Goal: Transaction & Acquisition: Purchase product/service

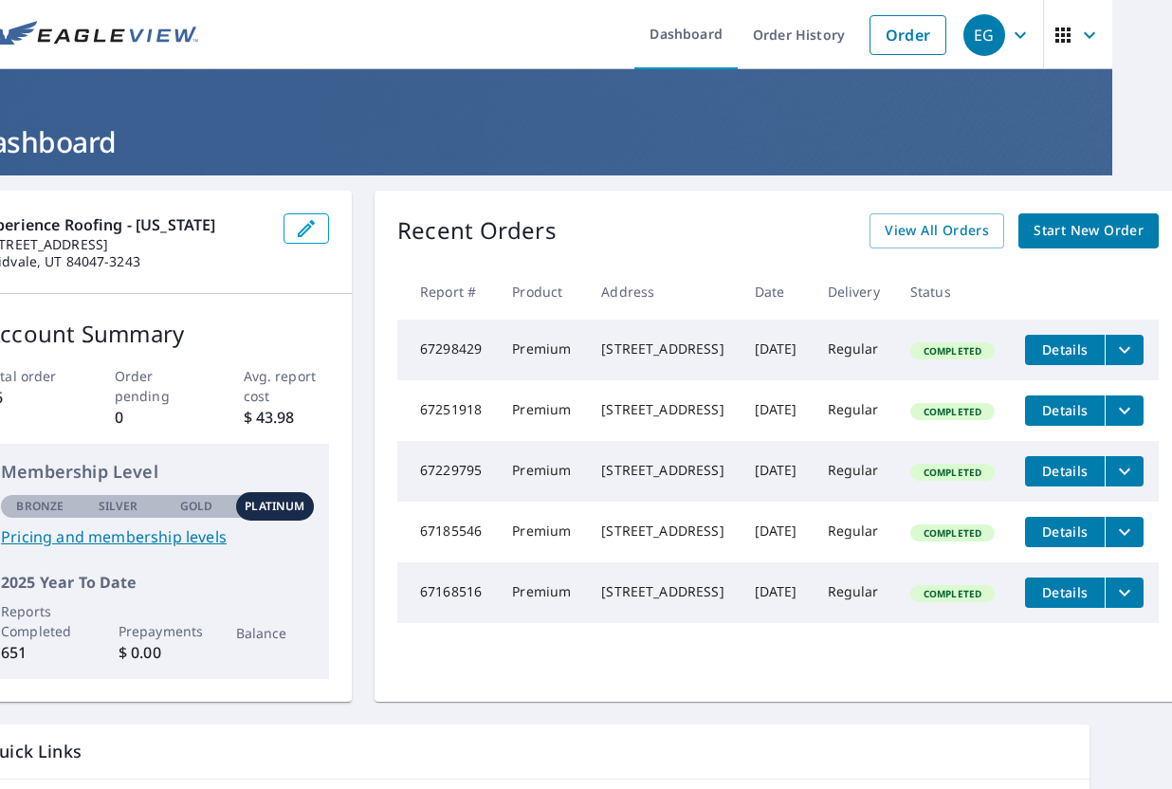
scroll to position [0, 66]
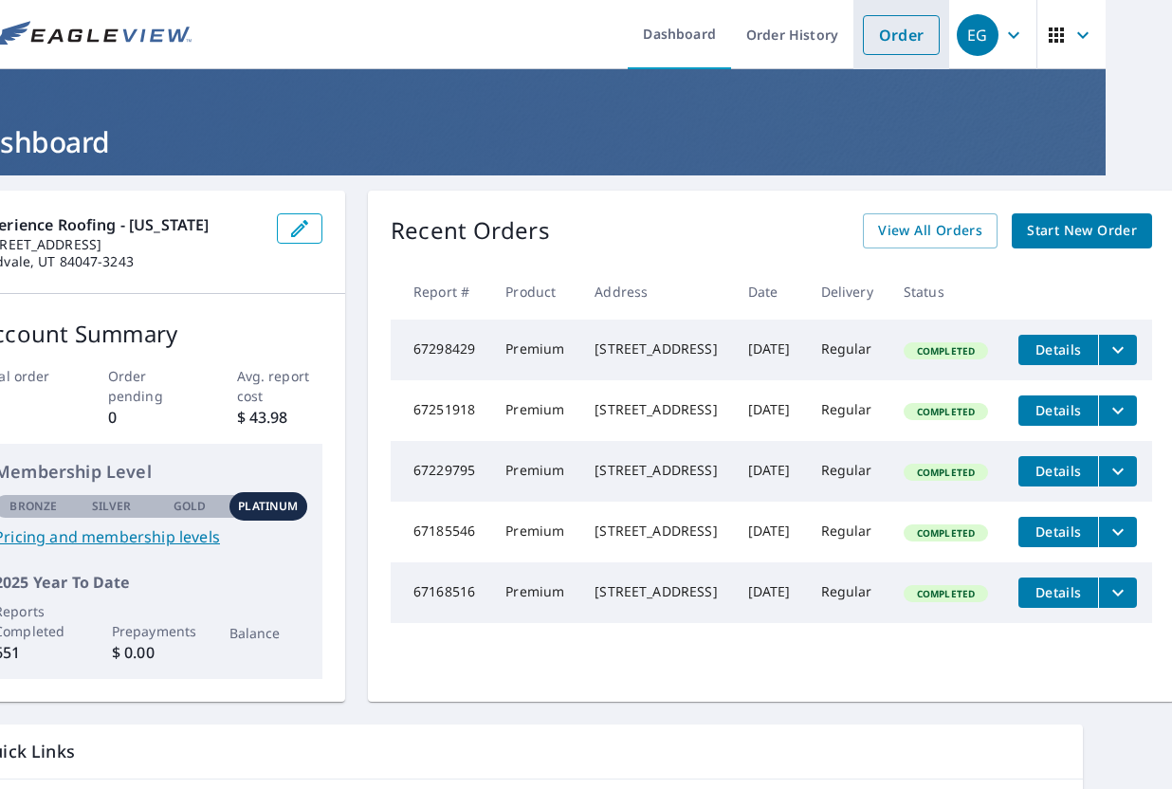
click at [904, 34] on link "Order" at bounding box center [901, 35] width 77 height 40
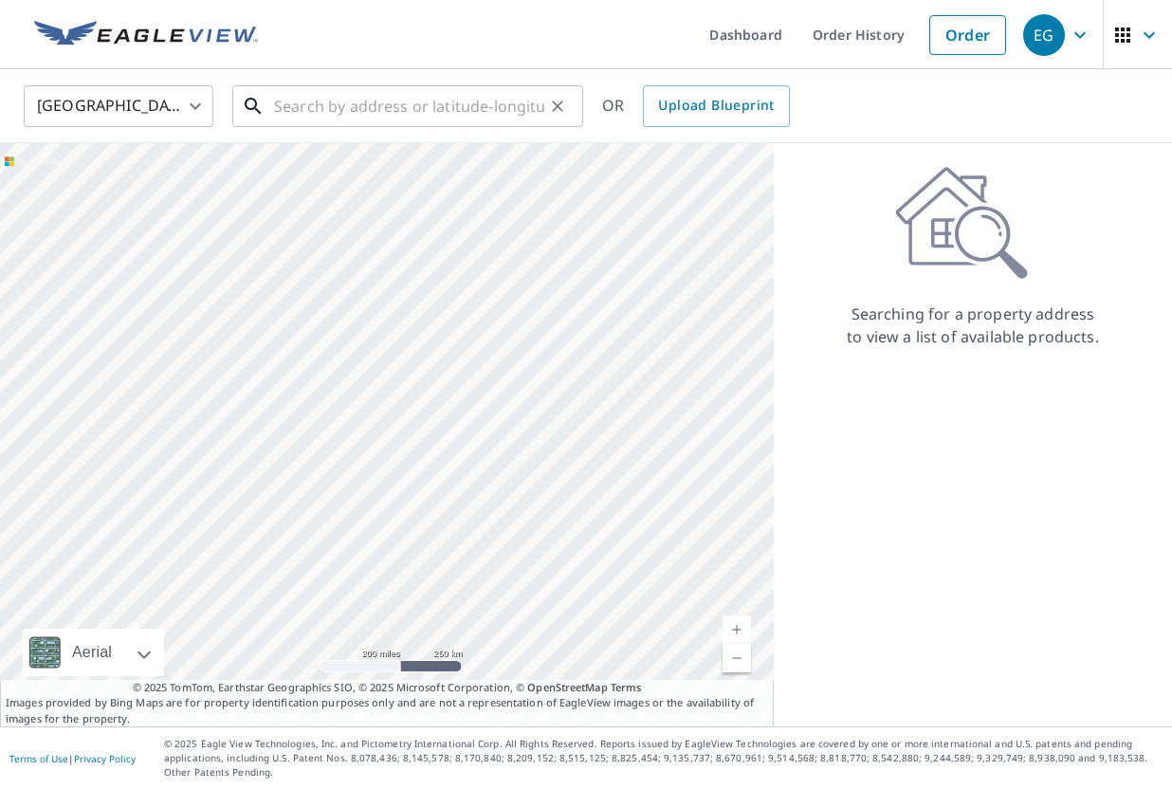
click at [311, 85] on input "text" at bounding box center [409, 106] width 270 height 53
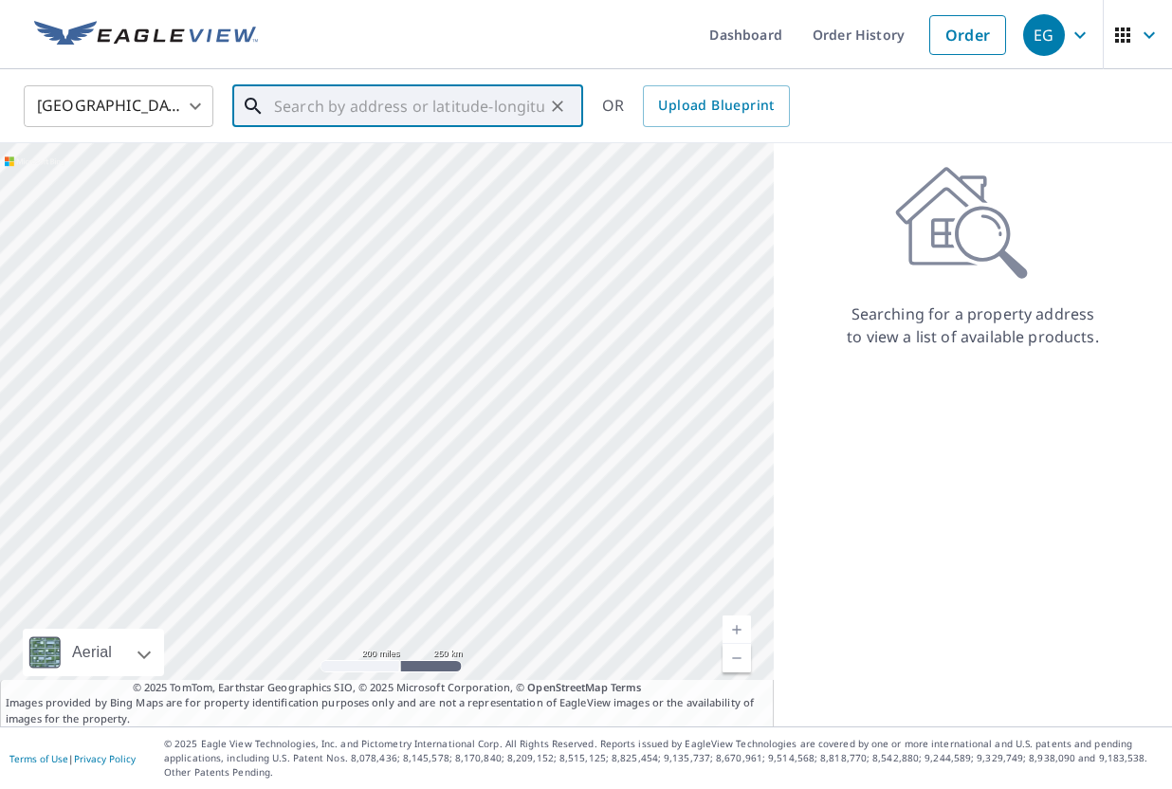
paste input "[STREET_ADDRESS][PERSON_NAME]"
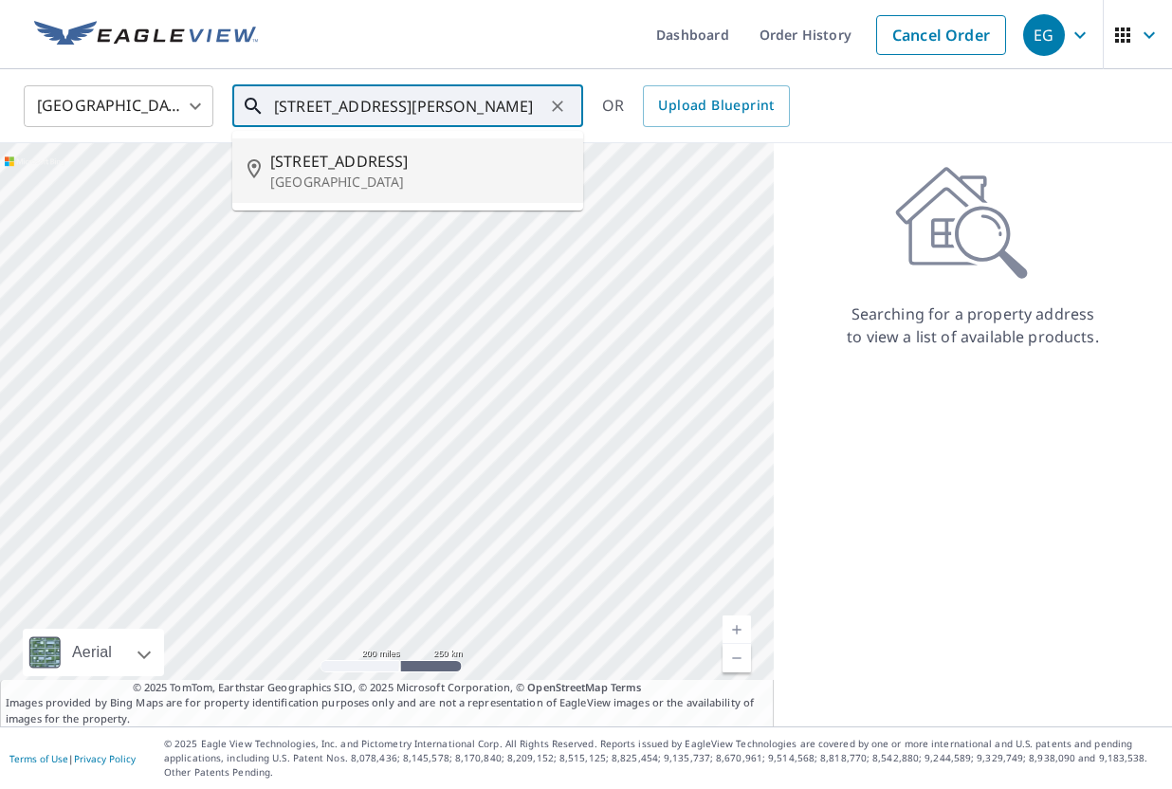
click at [341, 154] on span "[STREET_ADDRESS]" at bounding box center [419, 161] width 298 height 23
type input "[STREET_ADDRESS][PERSON_NAME]"
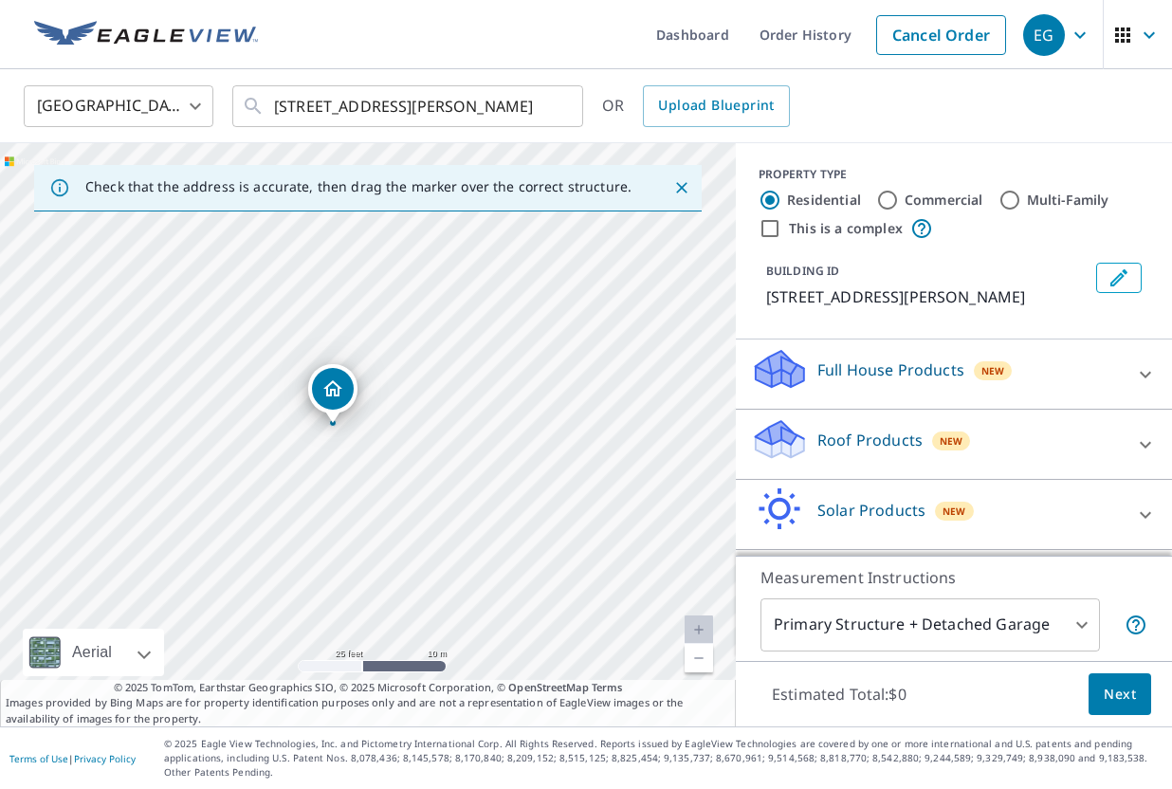
drag, startPoint x: 419, startPoint y: 514, endPoint x: 383, endPoint y: 505, distance: 37.0
click at [383, 505] on div "[STREET_ADDRESS][PERSON_NAME]" at bounding box center [368, 434] width 736 height 583
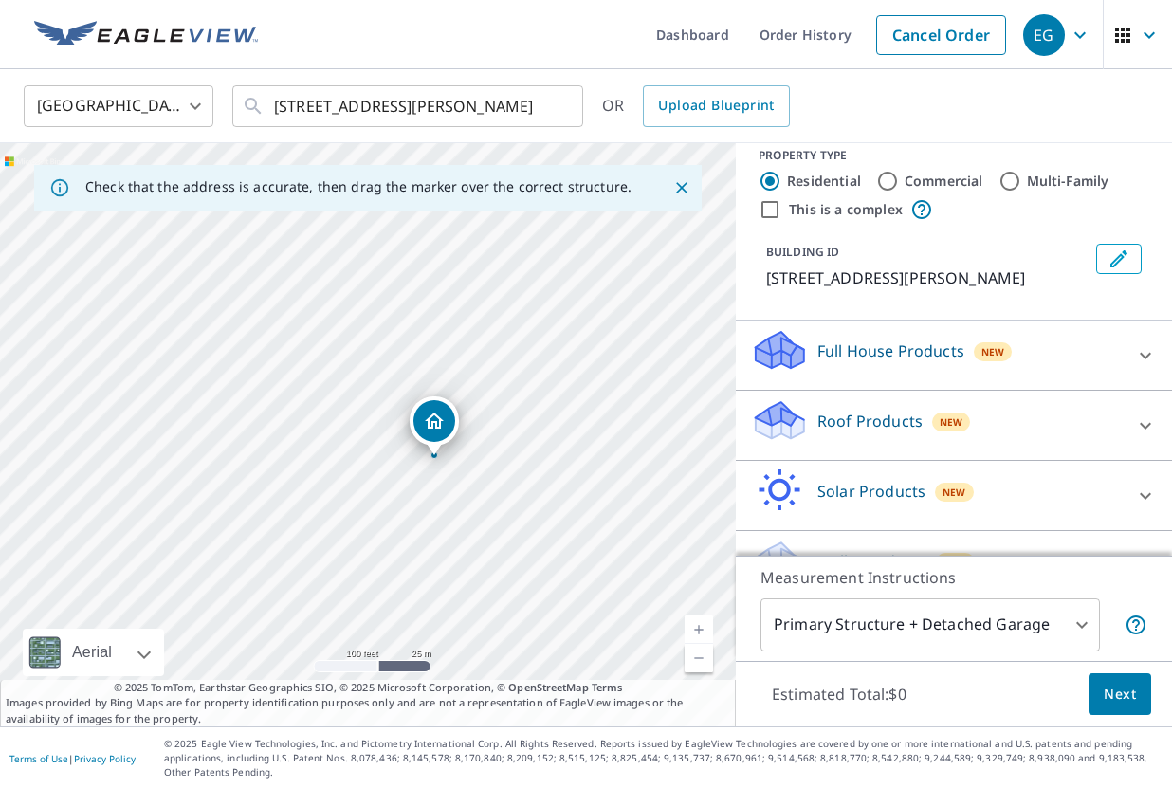
scroll to position [22, 0]
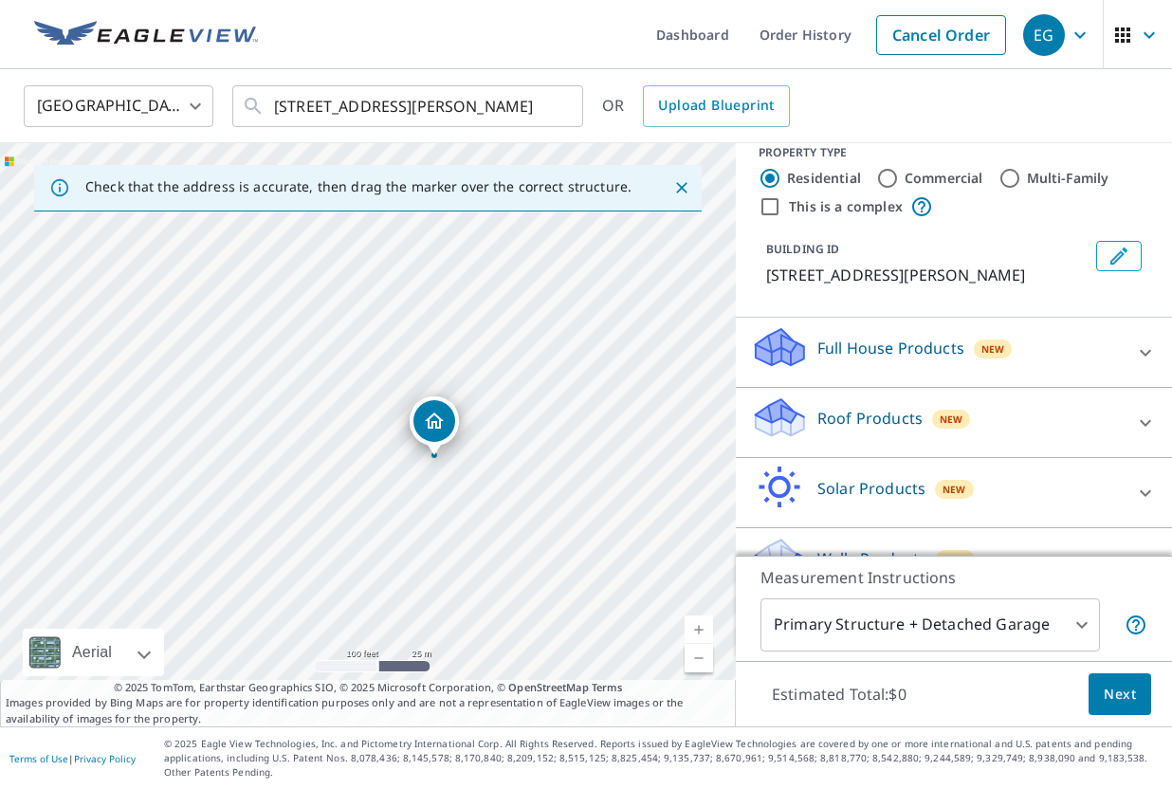
click at [924, 416] on div "Roof Products New" at bounding box center [937, 422] width 372 height 54
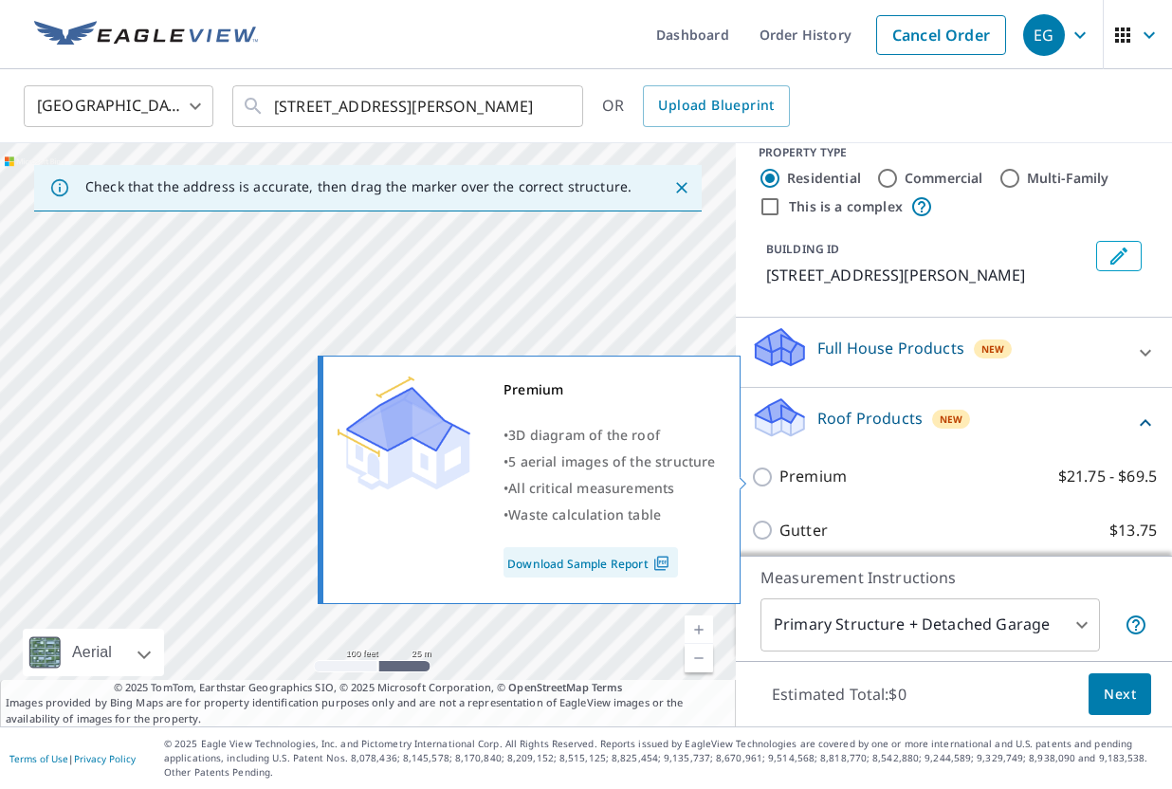
click at [773, 466] on input "Premium $21.75 - $69.5" at bounding box center [765, 477] width 28 height 23
checkbox input "true"
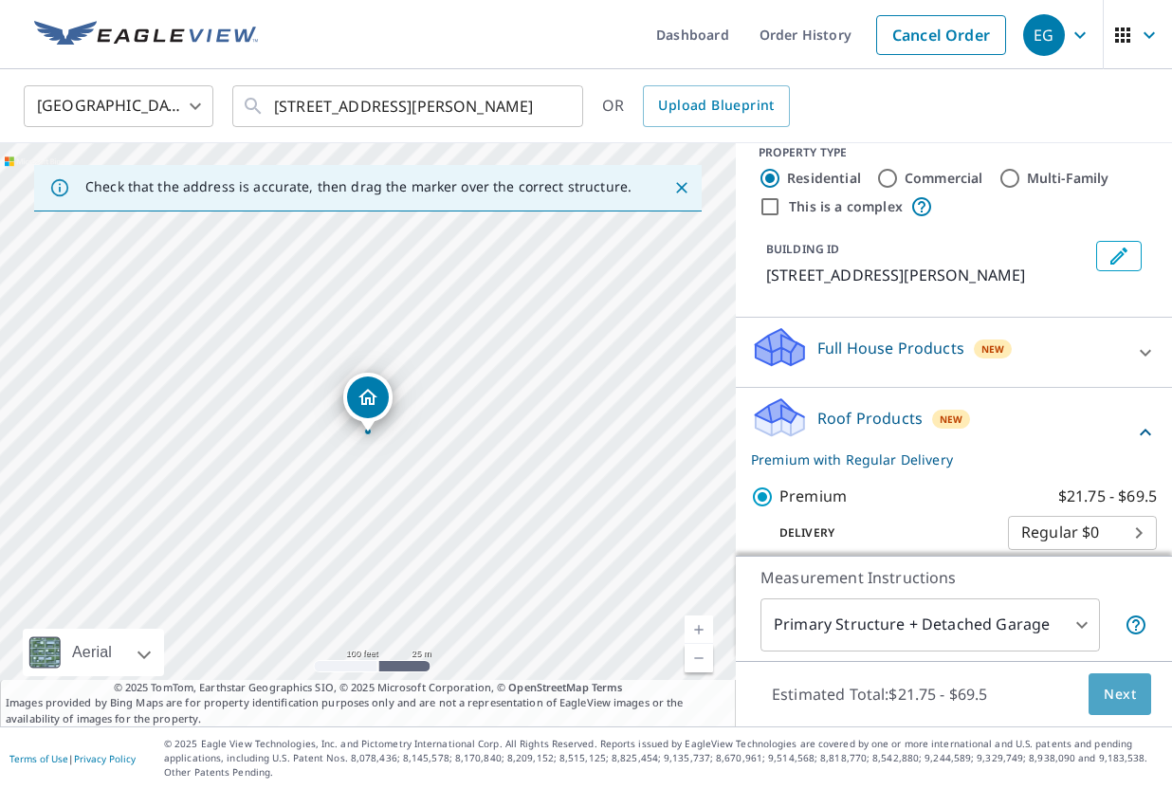
click at [1117, 676] on button "Next" at bounding box center [1120, 694] width 63 height 43
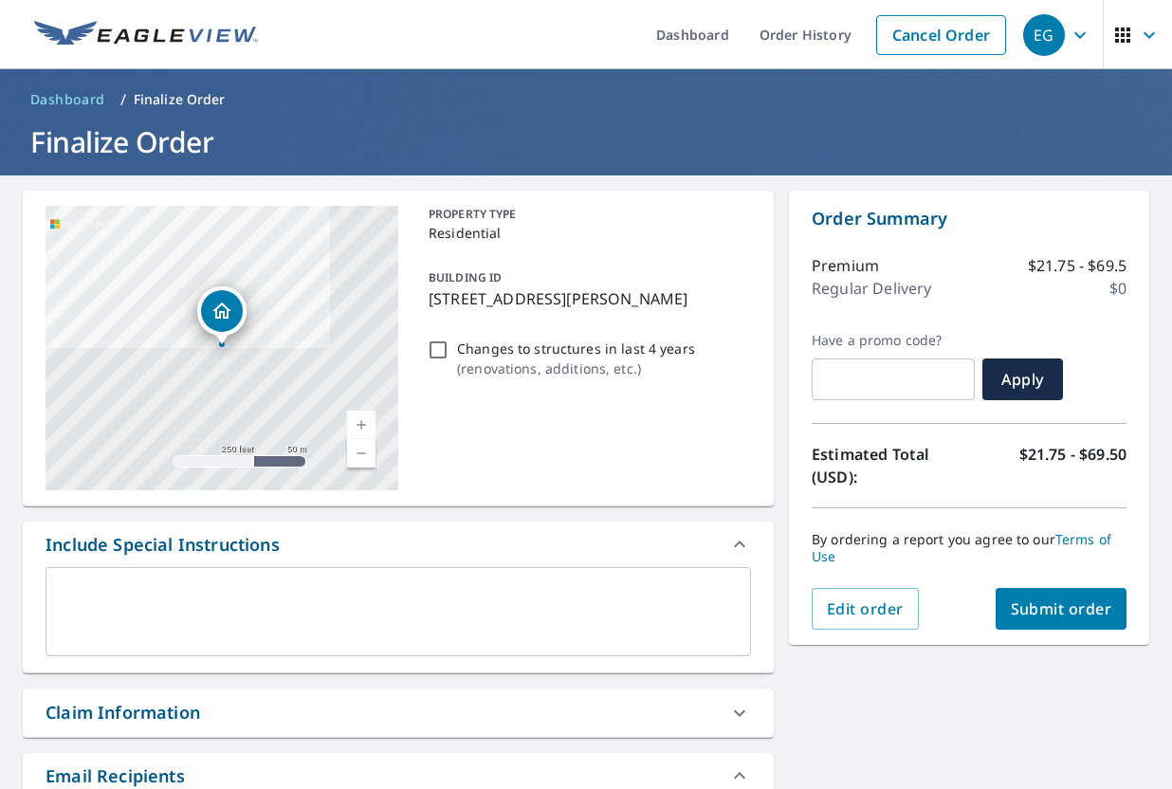
click at [1063, 584] on div "By ordering a report you agree to our Terms of Use" at bounding box center [969, 548] width 315 height 80
click at [1063, 594] on button "Submit order" at bounding box center [1062, 609] width 132 height 42
checkbox input "true"
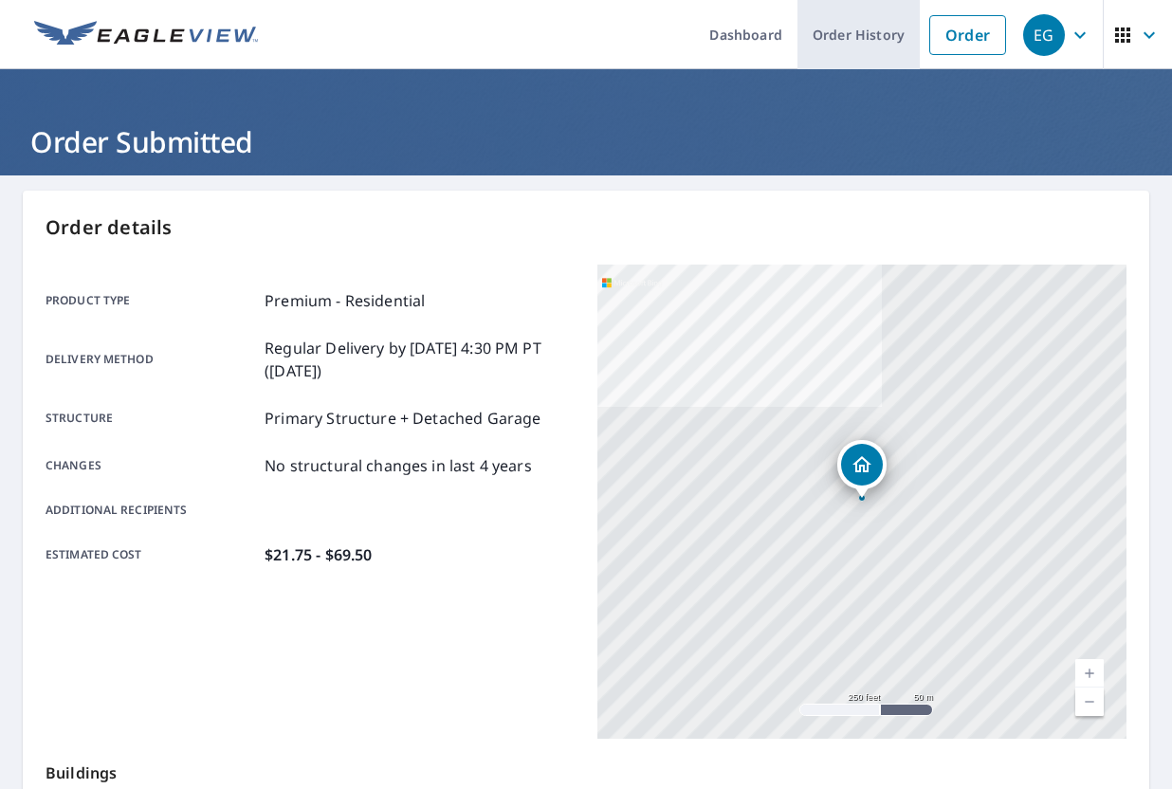
click at [895, 35] on link "Order History" at bounding box center [859, 34] width 122 height 69
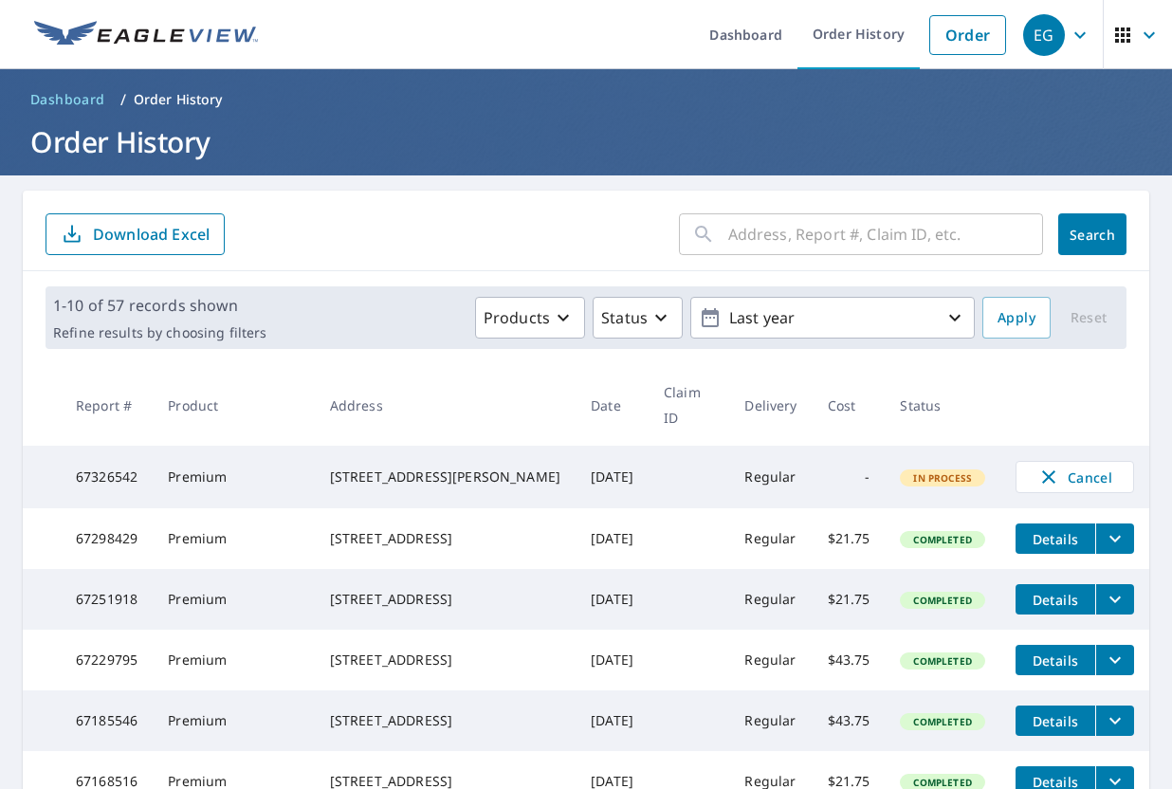
click at [1122, 527] on icon "filesDropdownBtn-67298429" at bounding box center [1115, 538] width 23 height 23
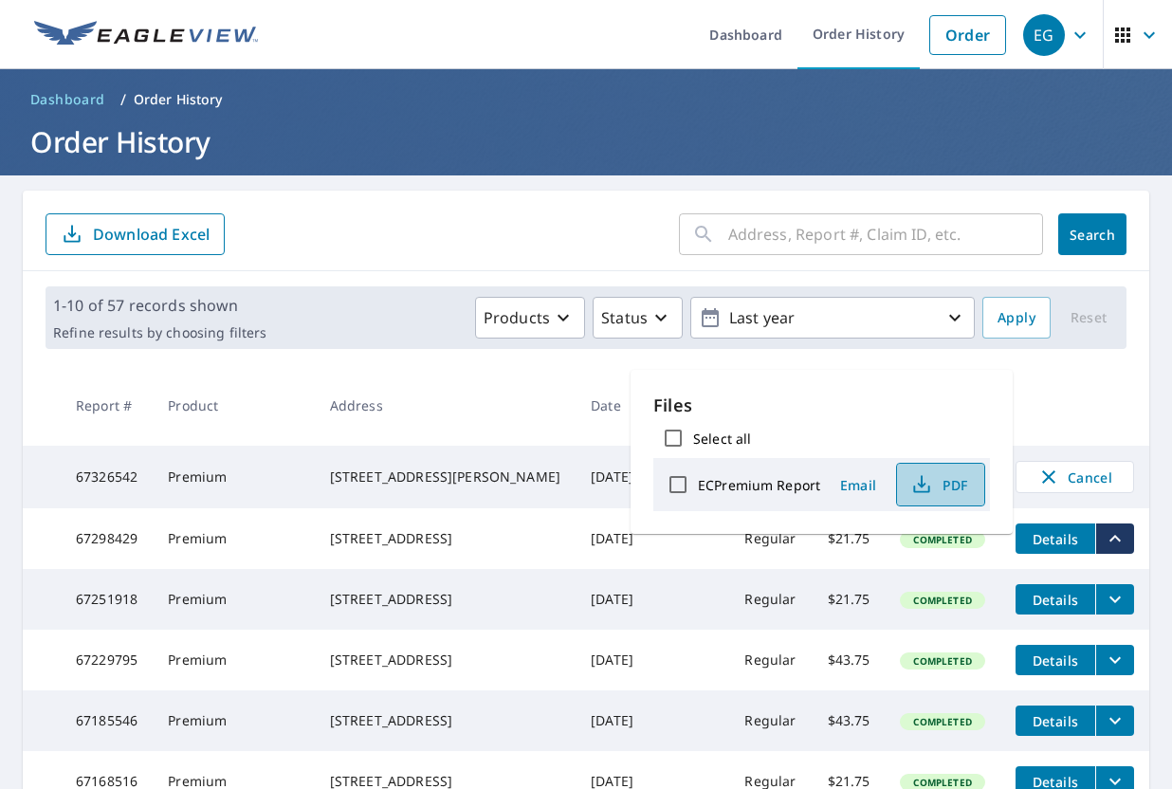
click at [937, 482] on span "PDF" at bounding box center [938, 484] width 61 height 23
